Goal: Task Accomplishment & Management: Use online tool/utility

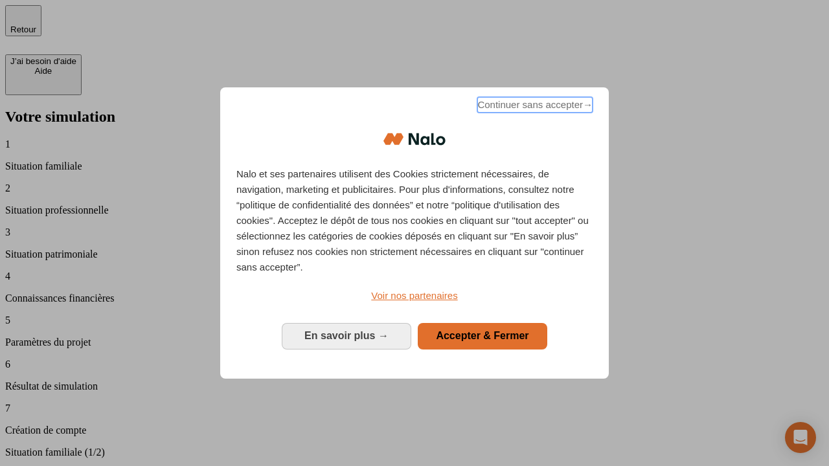
click at [534, 107] on span "Continuer sans accepter →" at bounding box center [534, 105] width 115 height 16
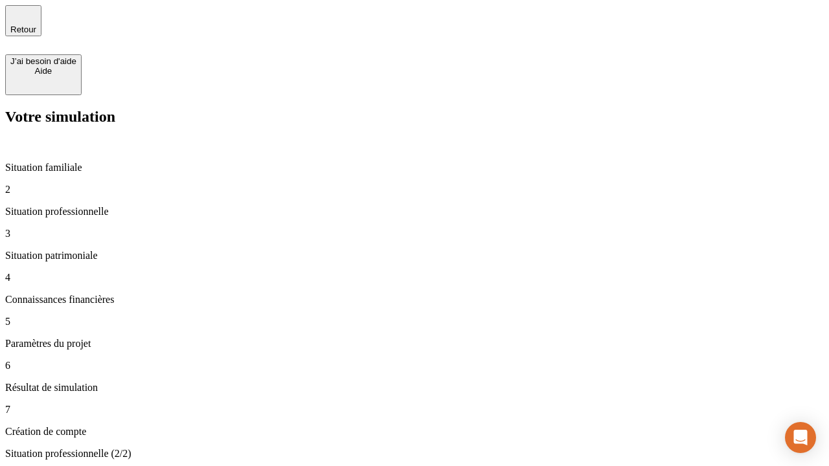
type input "30 000"
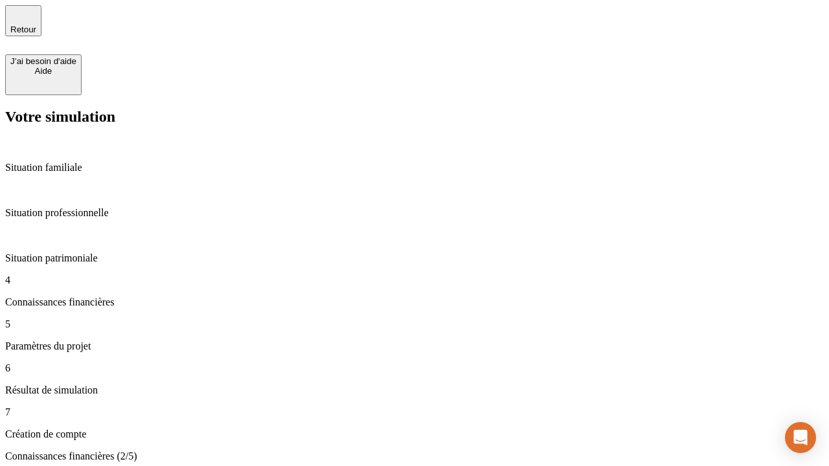
scroll to position [3, 0]
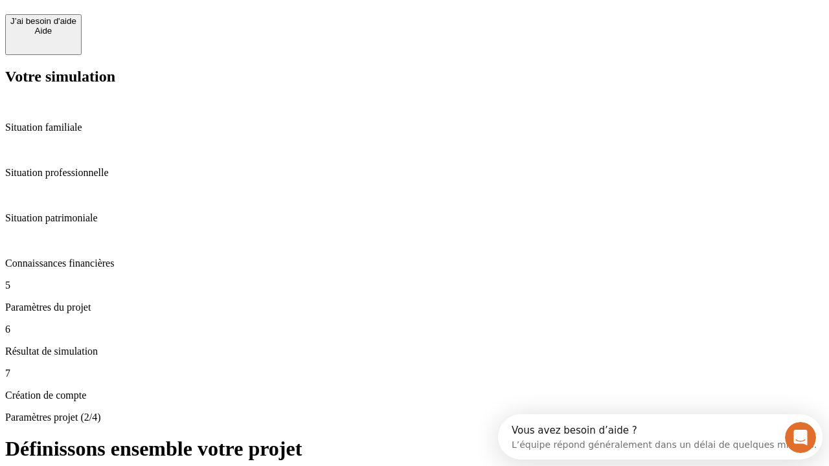
scroll to position [12, 0]
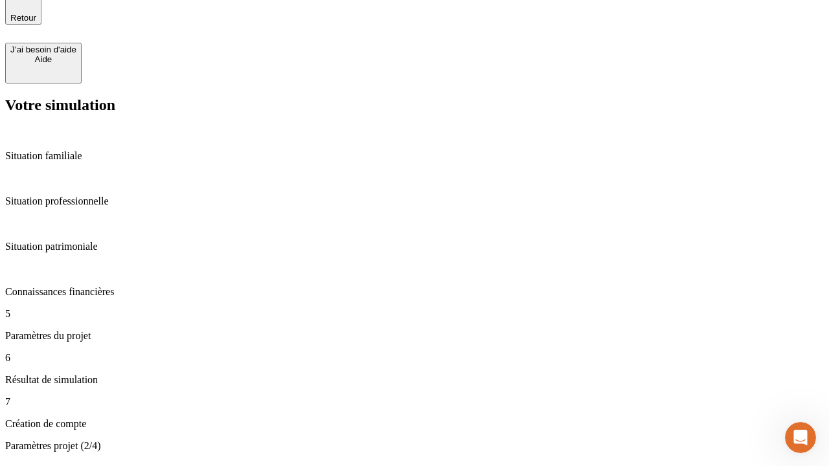
type input "25"
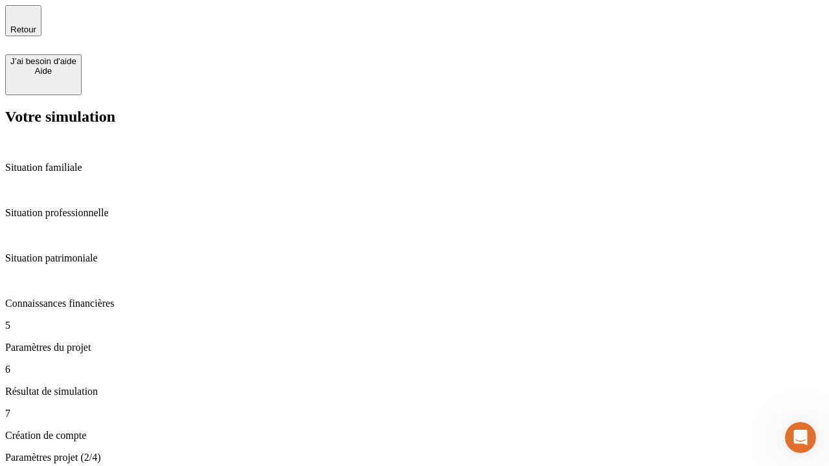
type input "64"
type input "1 000"
type input "640"
